Goal: Find specific page/section: Find specific page/section

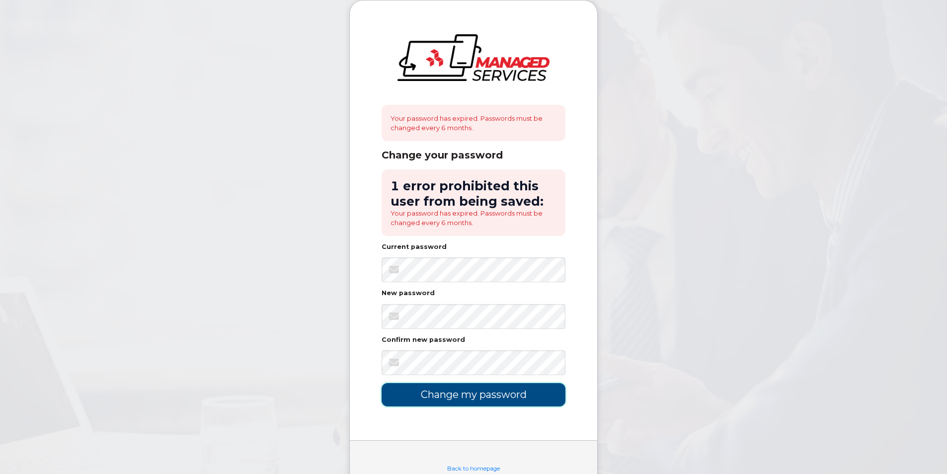
click at [428, 398] on input "Change my password" at bounding box center [474, 394] width 184 height 23
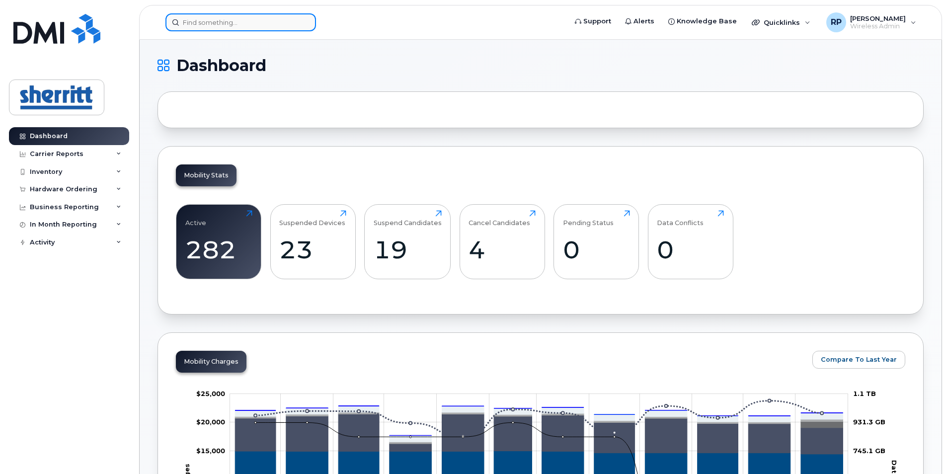
click at [232, 19] on input at bounding box center [240, 22] width 151 height 18
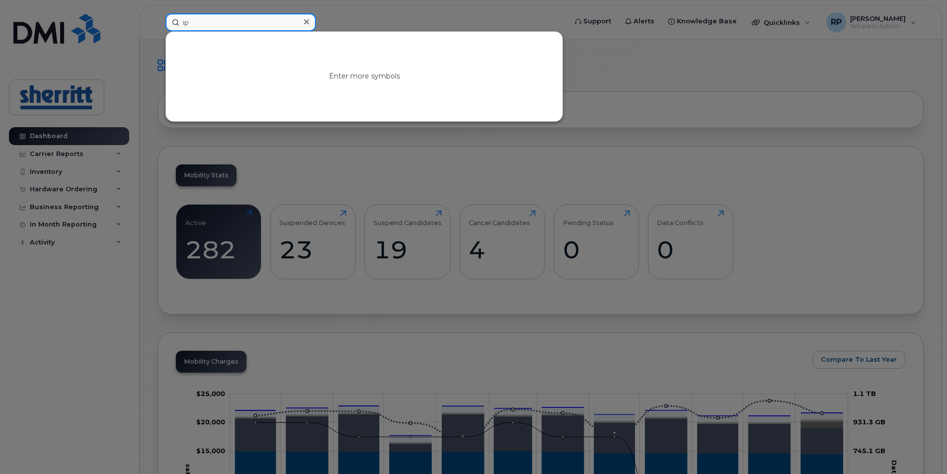
type input "i"
type input "e"
type input "l"
type input "1"
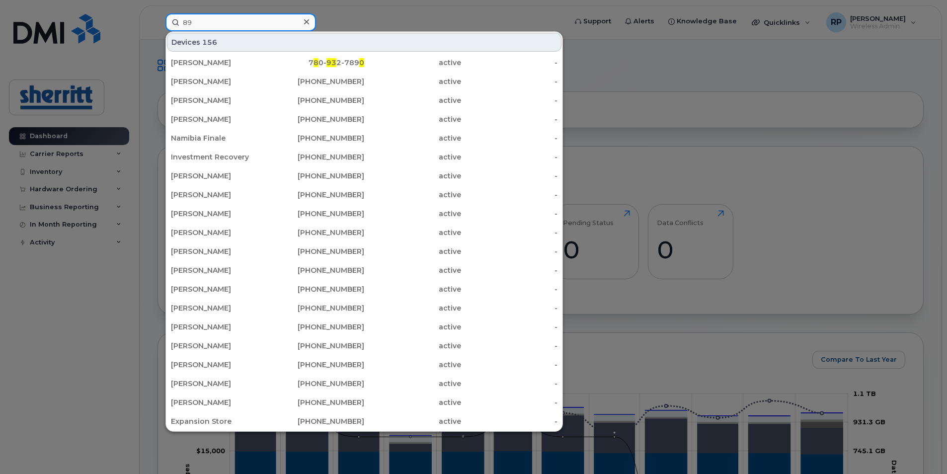
type input "8"
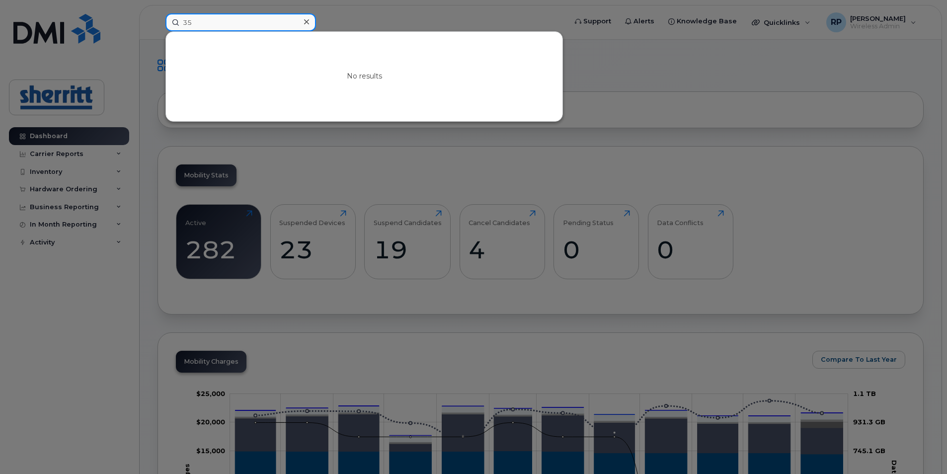
type input "3"
type input "i"
type input "ER-IPAD"
